Goal: Information Seeking & Learning: Check status

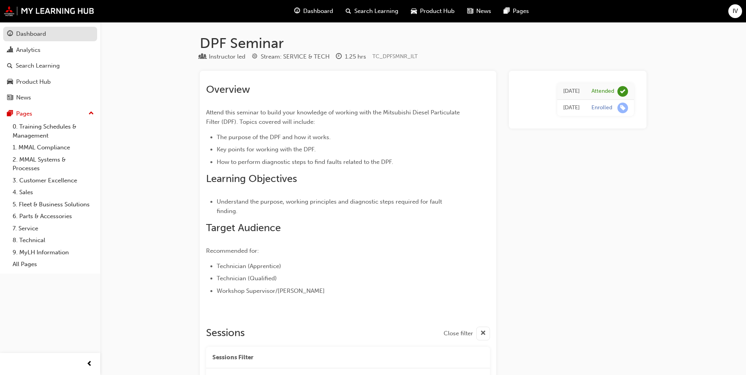
click at [31, 35] on div "Dashboard" at bounding box center [31, 34] width 30 height 9
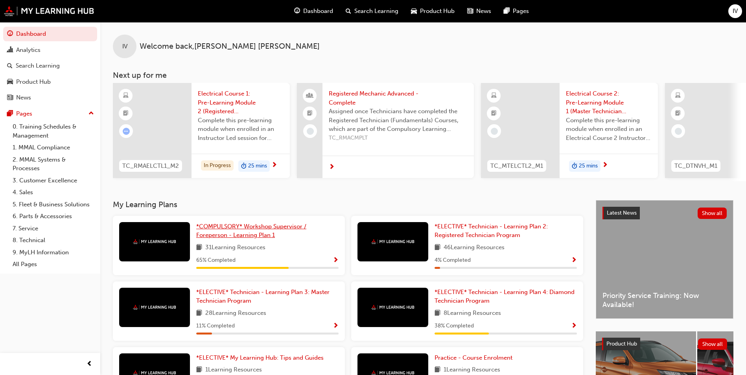
click at [266, 239] on link "*COMPULSORY* Workshop Supervisor / Foreperson - Learning Plan 1" at bounding box center [267, 231] width 142 height 18
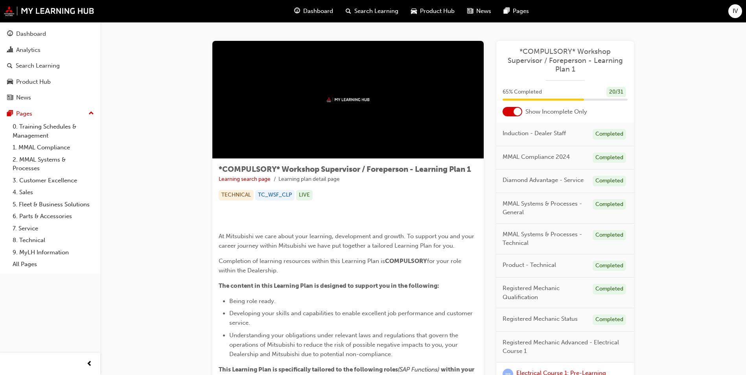
click at [508, 111] on div at bounding box center [513, 111] width 20 height 9
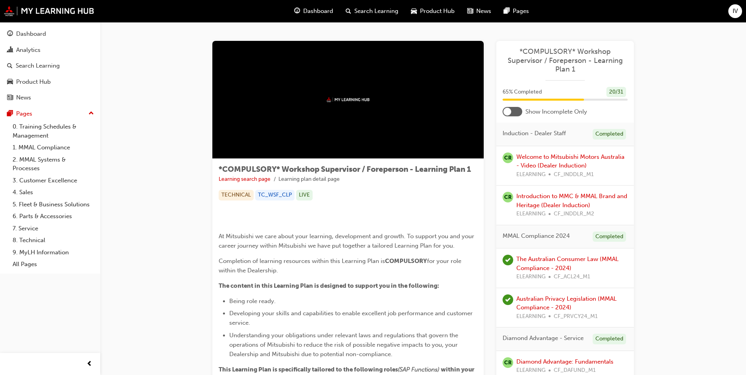
click at [514, 111] on div at bounding box center [513, 111] width 20 height 9
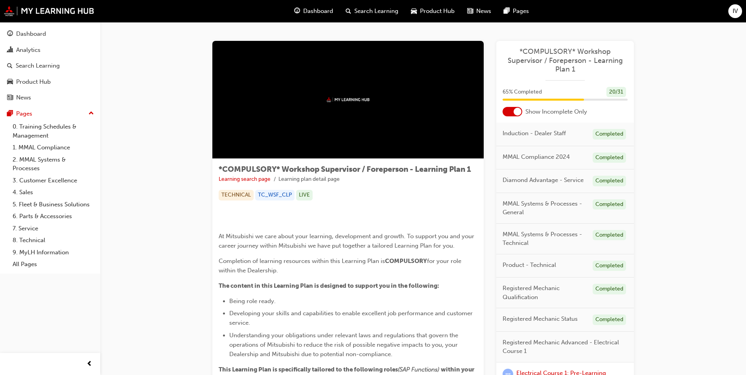
click at [510, 111] on div at bounding box center [513, 111] width 20 height 9
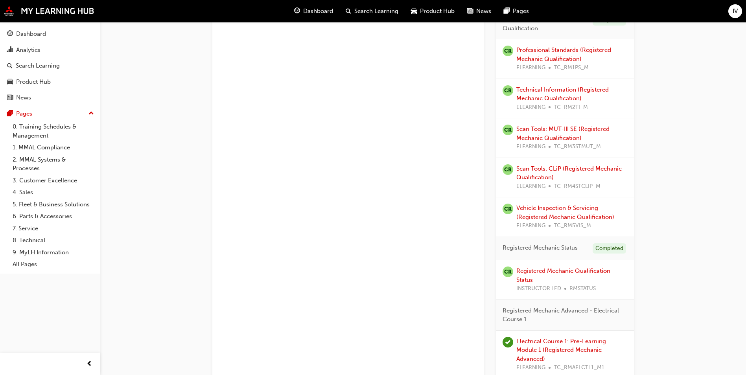
scroll to position [865, 0]
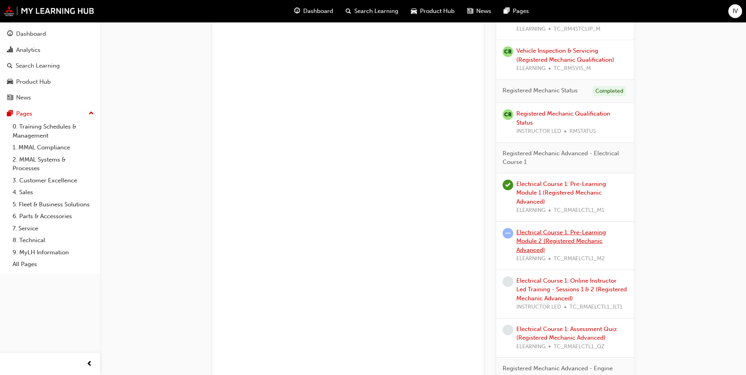
click at [558, 234] on link "Electrical Course 1: Pre-Learning Module 2 (Registered Mechanic Advanced)" at bounding box center [562, 241] width 90 height 25
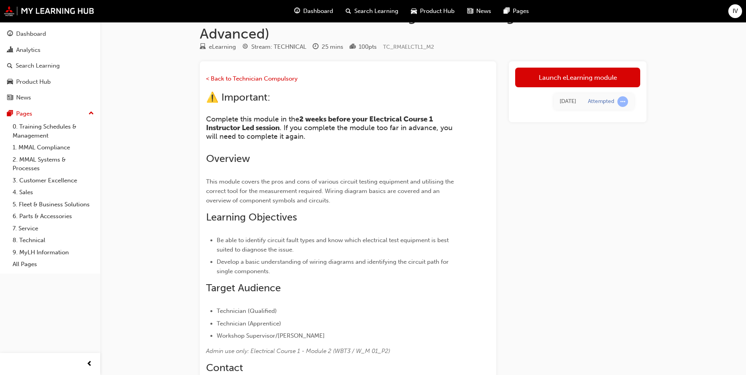
scroll to position [17, 0]
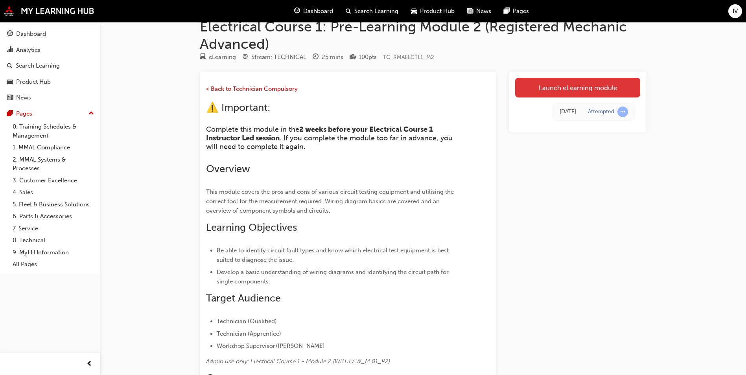
click at [559, 88] on link "Launch eLearning module" at bounding box center [577, 88] width 125 height 20
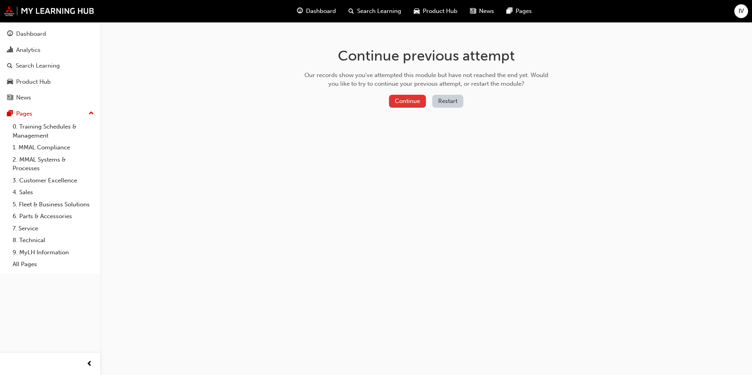
click at [415, 105] on button "Continue" at bounding box center [407, 101] width 37 height 13
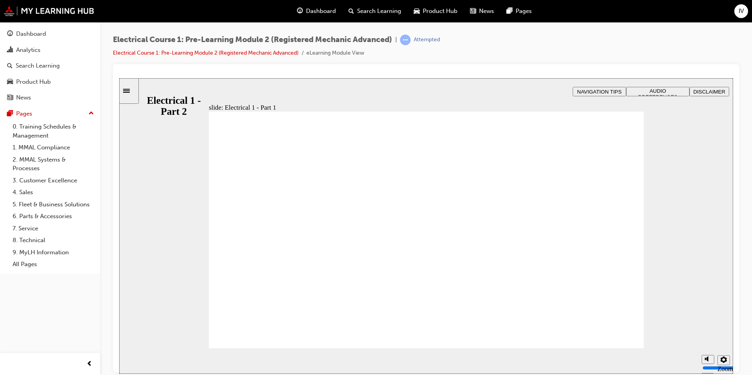
click at [28, 85] on div "Product Hub" at bounding box center [33, 81] width 35 height 9
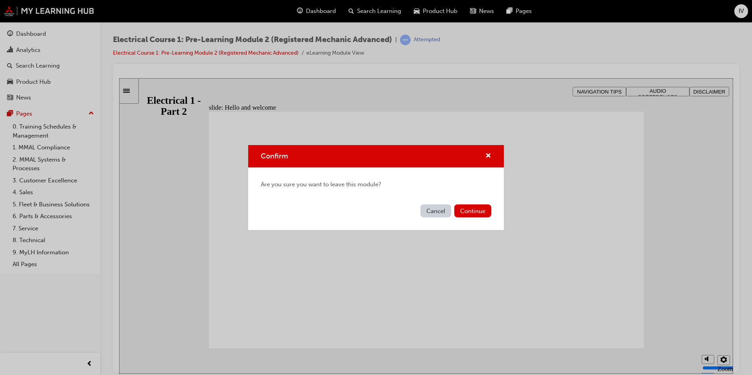
drag, startPoint x: 447, startPoint y: 210, endPoint x: 327, endPoint y: 131, distance: 142.9
click at [447, 210] on button "Cancel" at bounding box center [436, 211] width 31 height 13
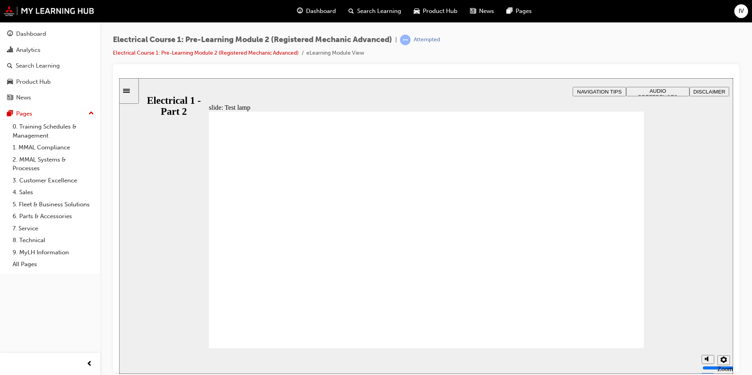
drag, startPoint x: 625, startPoint y: 140, endPoint x: 620, endPoint y: 138, distance: 5.5
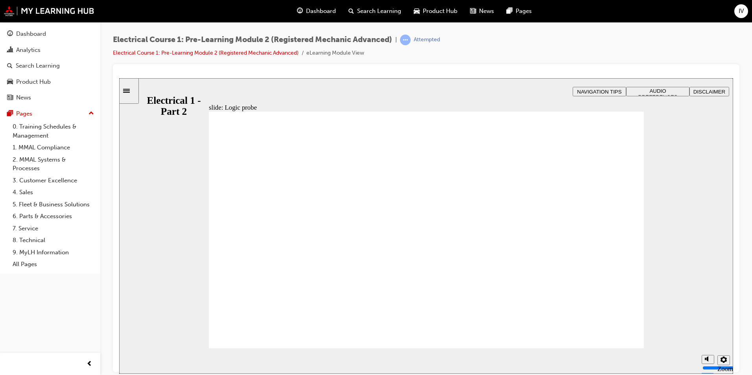
click at [41, 38] on div "Dashboard" at bounding box center [31, 34] width 30 height 9
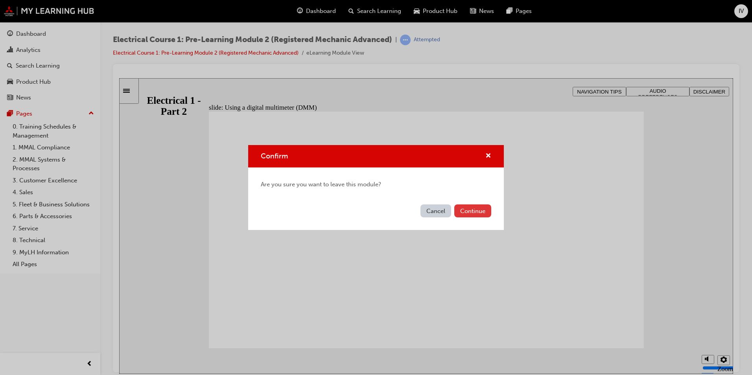
click at [478, 211] on button "Continue" at bounding box center [472, 211] width 37 height 13
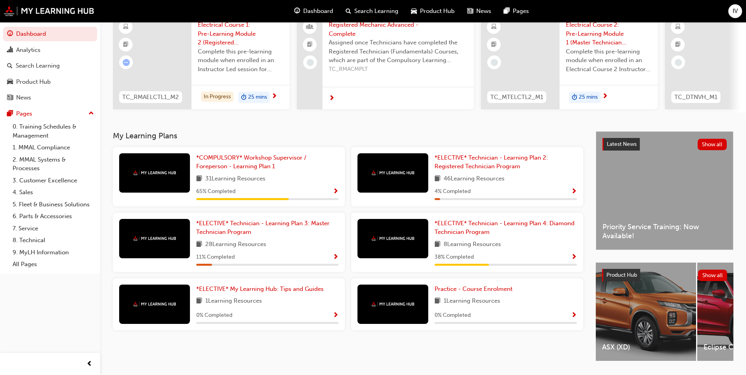
scroll to position [79, 0]
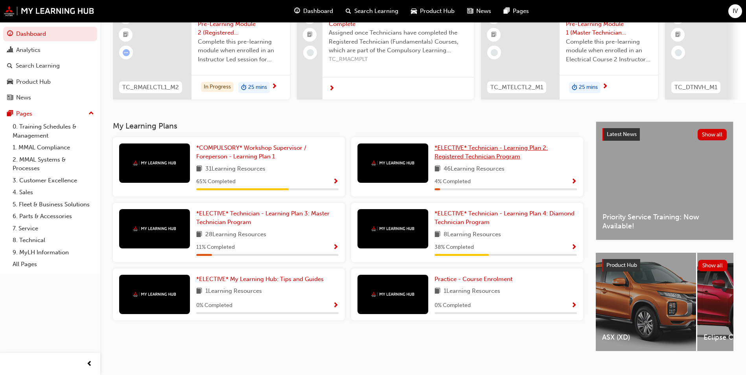
click at [455, 160] on span "*ELECTIVE* Technician - Learning Plan 2: Registered Technician Program" at bounding box center [491, 152] width 113 height 16
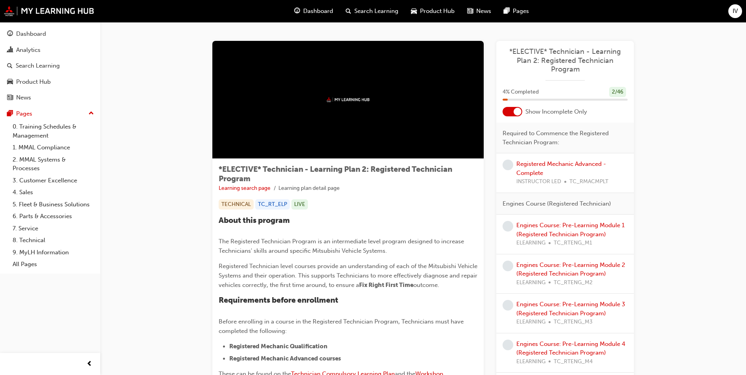
click at [514, 113] on div at bounding box center [518, 112] width 8 height 8
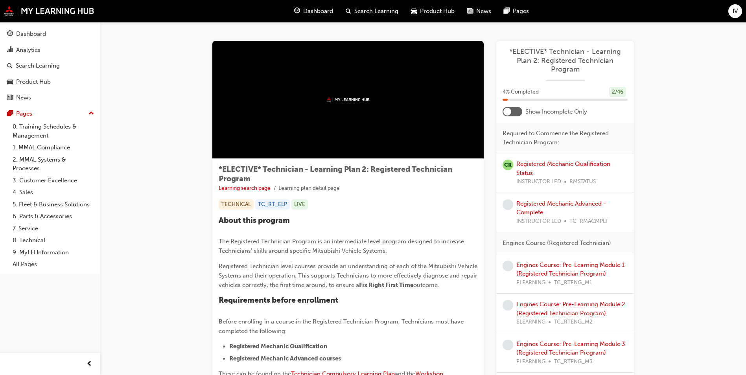
click at [514, 113] on div at bounding box center [513, 111] width 20 height 9
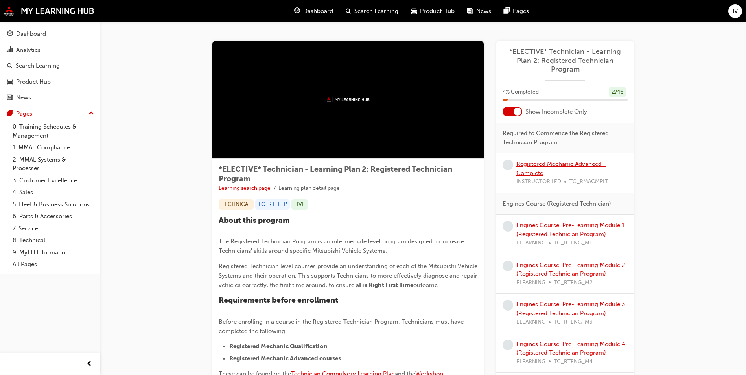
click at [527, 167] on link "Registered Mechanic Advanced - Complete" at bounding box center [562, 168] width 90 height 16
click at [28, 28] on link "Dashboard" at bounding box center [50, 34] width 94 height 15
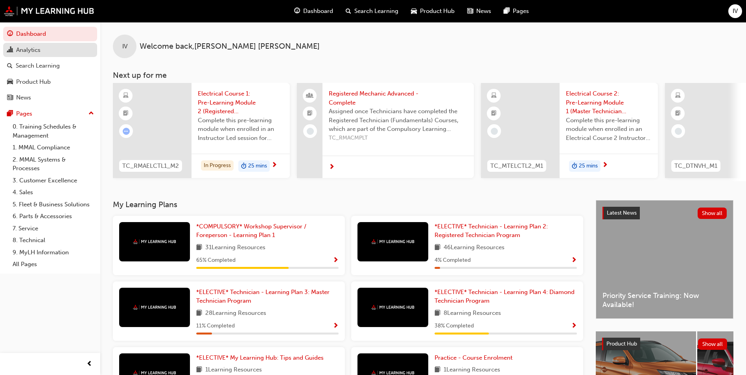
click at [31, 53] on div "Analytics" at bounding box center [28, 50] width 24 height 9
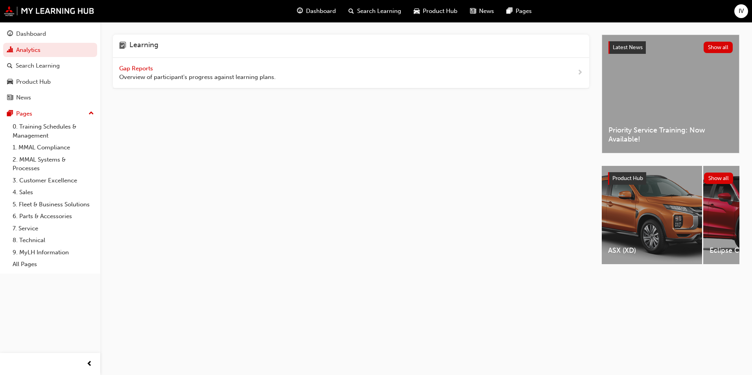
click at [144, 70] on span "Gap Reports" at bounding box center [136, 68] width 35 height 7
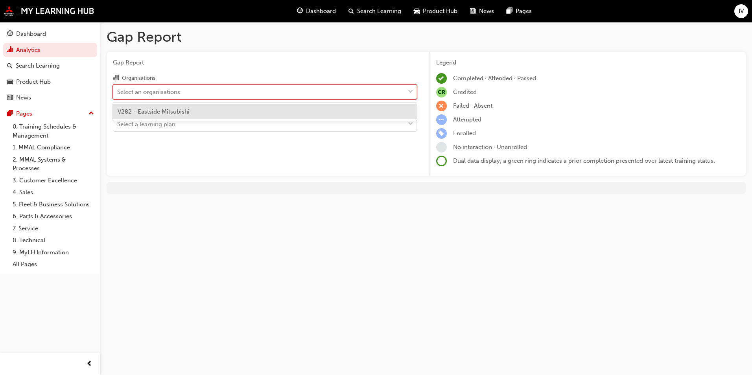
click at [146, 90] on div "Select an organisations" at bounding box center [148, 91] width 63 height 9
click at [118, 90] on input "Organisations option V282 - Eastside Mitsubishi focused, 1 of 1. 1 result avail…" at bounding box center [117, 91] width 1 height 7
click at [183, 111] on span "V282 - Eastside Mitsubishi" at bounding box center [154, 111] width 72 height 7
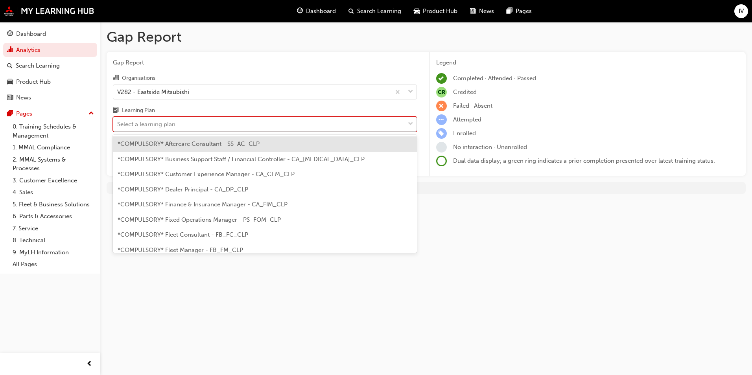
click at [196, 122] on div "Select a learning plan" at bounding box center [258, 125] width 291 height 14
click at [118, 122] on input "Learning Plan option *COMPULSORY* Aftercare Consultant - SS_AC_CLP focused, 1 o…" at bounding box center [117, 124] width 1 height 7
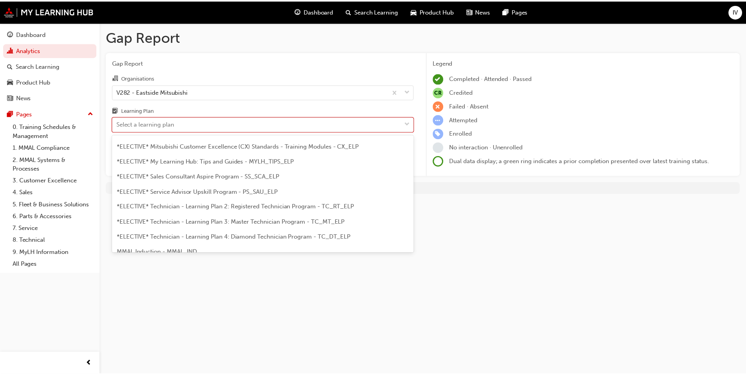
scroll to position [385, 0]
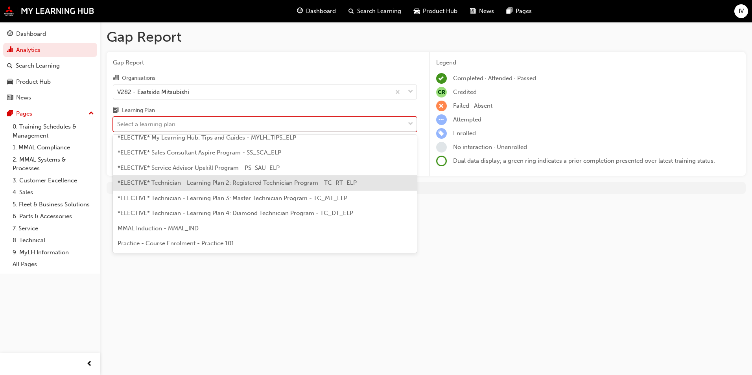
click at [235, 186] on span "*ELECTIVE* Technician - Learning Plan 2: Registered Technician Program - TC_RT_…" at bounding box center [237, 182] width 239 height 7
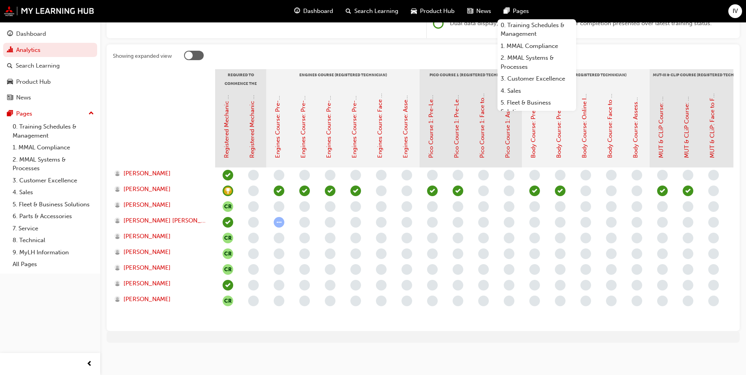
click at [154, 123] on div at bounding box center [164, 128] width 102 height 79
